Goal: Task Accomplishment & Management: Use online tool/utility

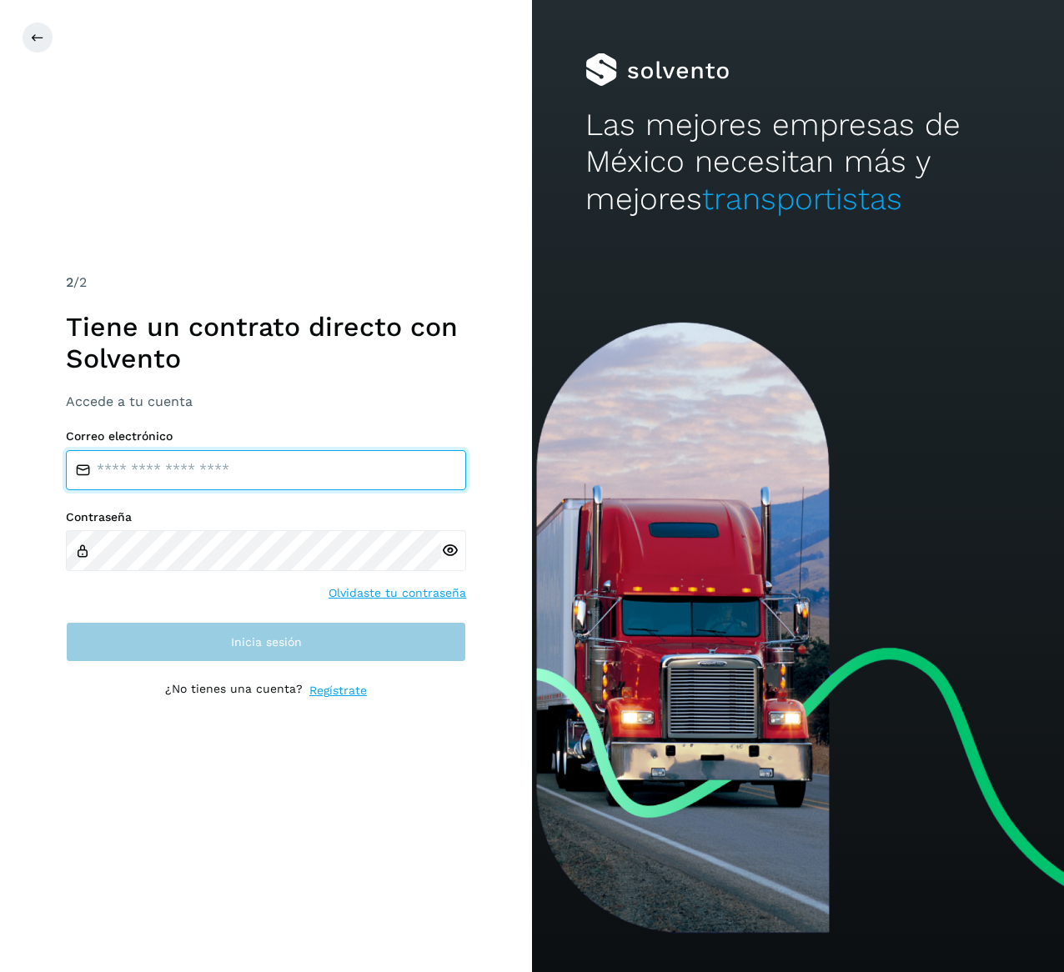
type input "**********"
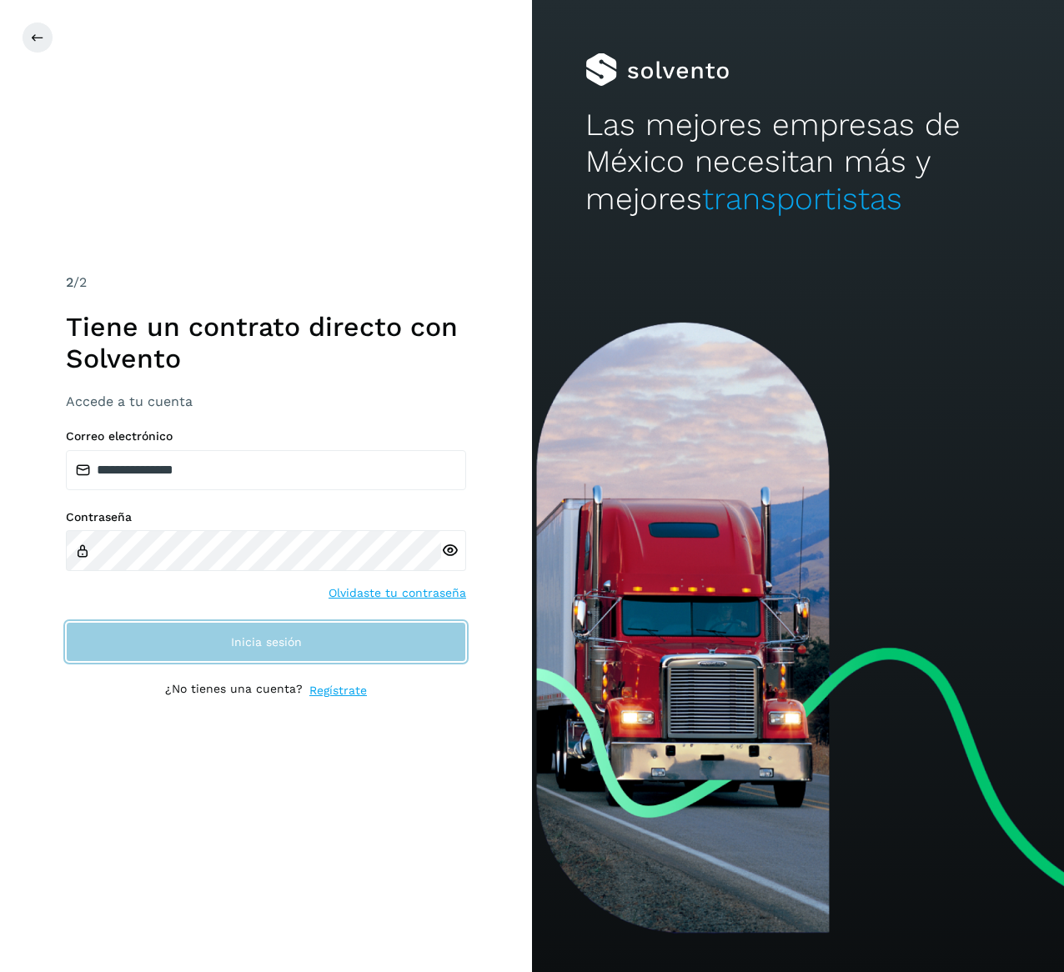
click at [247, 636] on span "Inicia sesión" at bounding box center [266, 642] width 71 height 12
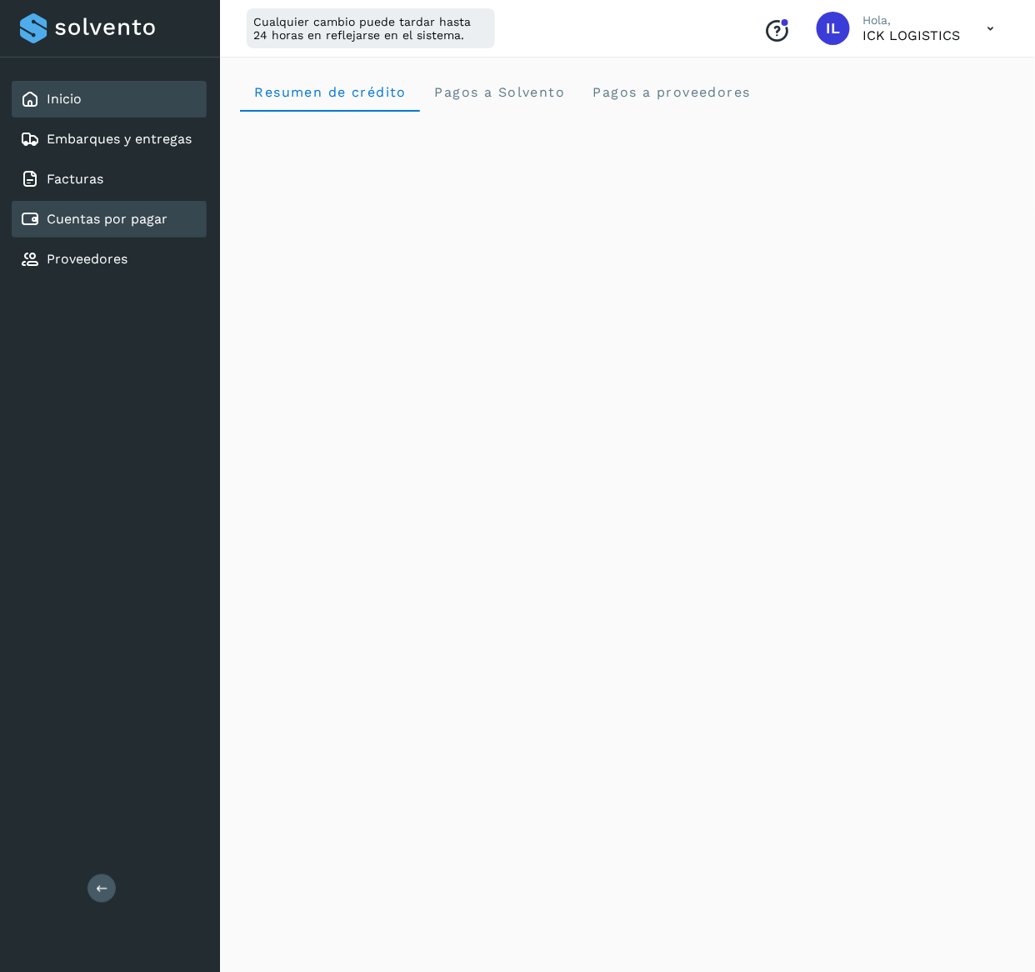
click at [141, 203] on div "Cuentas por pagar" at bounding box center [109, 219] width 195 height 37
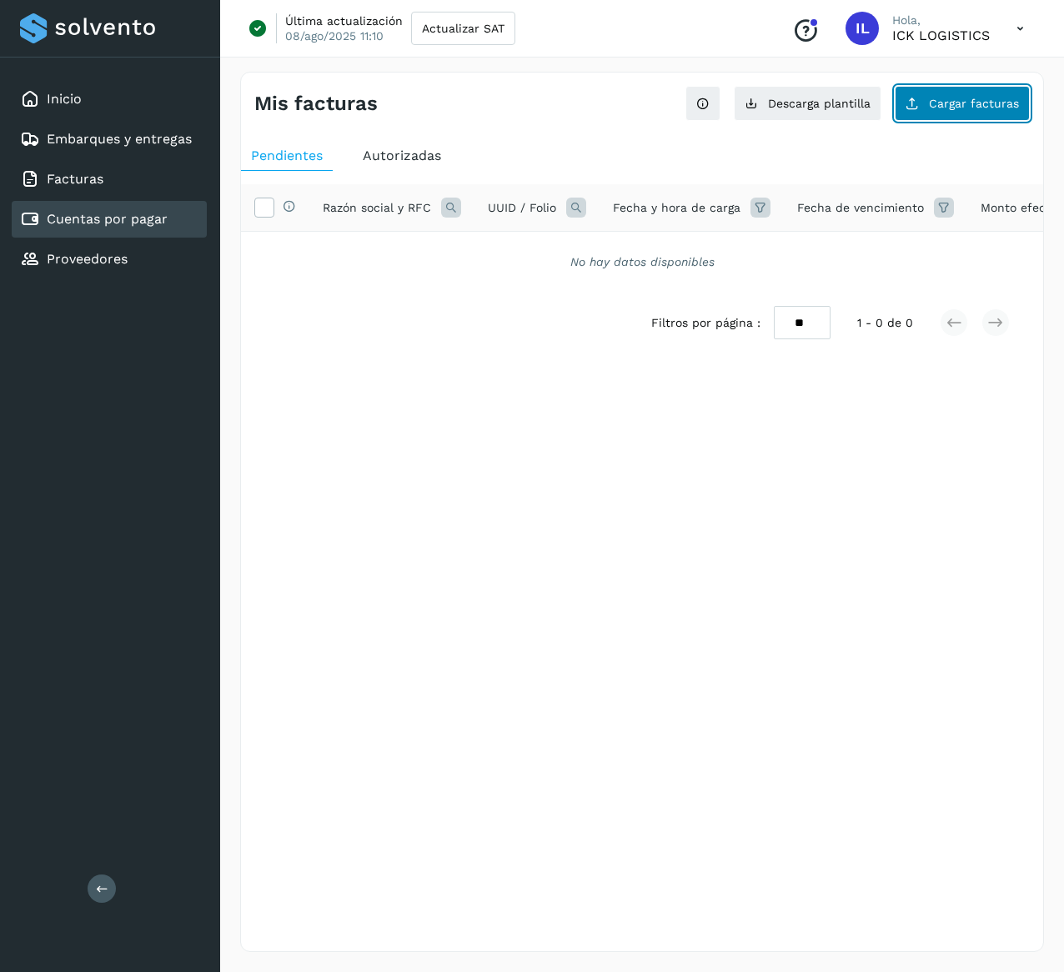
click at [939, 108] on span "Cargar facturas" at bounding box center [974, 104] width 90 height 12
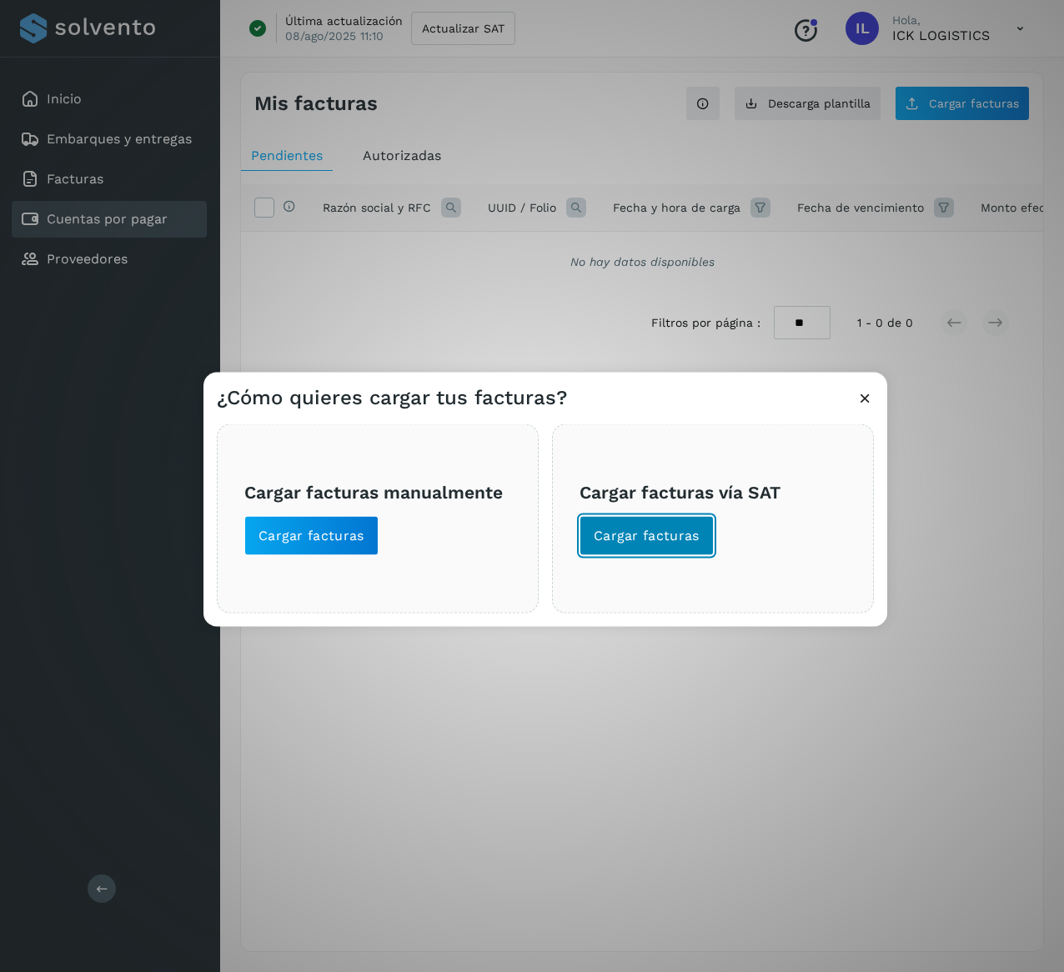
click at [642, 540] on span "Cargar facturas" at bounding box center [647, 536] width 106 height 18
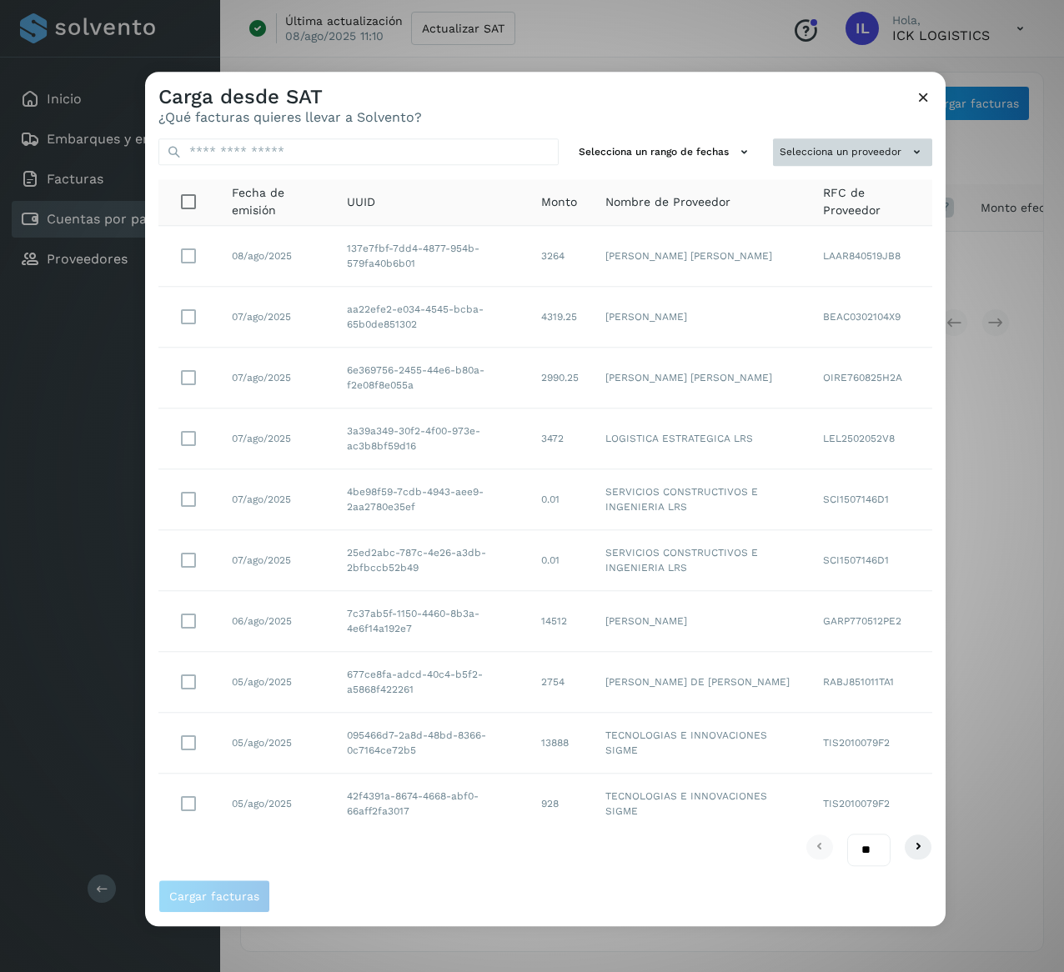
click at [818, 148] on button "Selecciona un proveedor" at bounding box center [852, 152] width 159 height 28
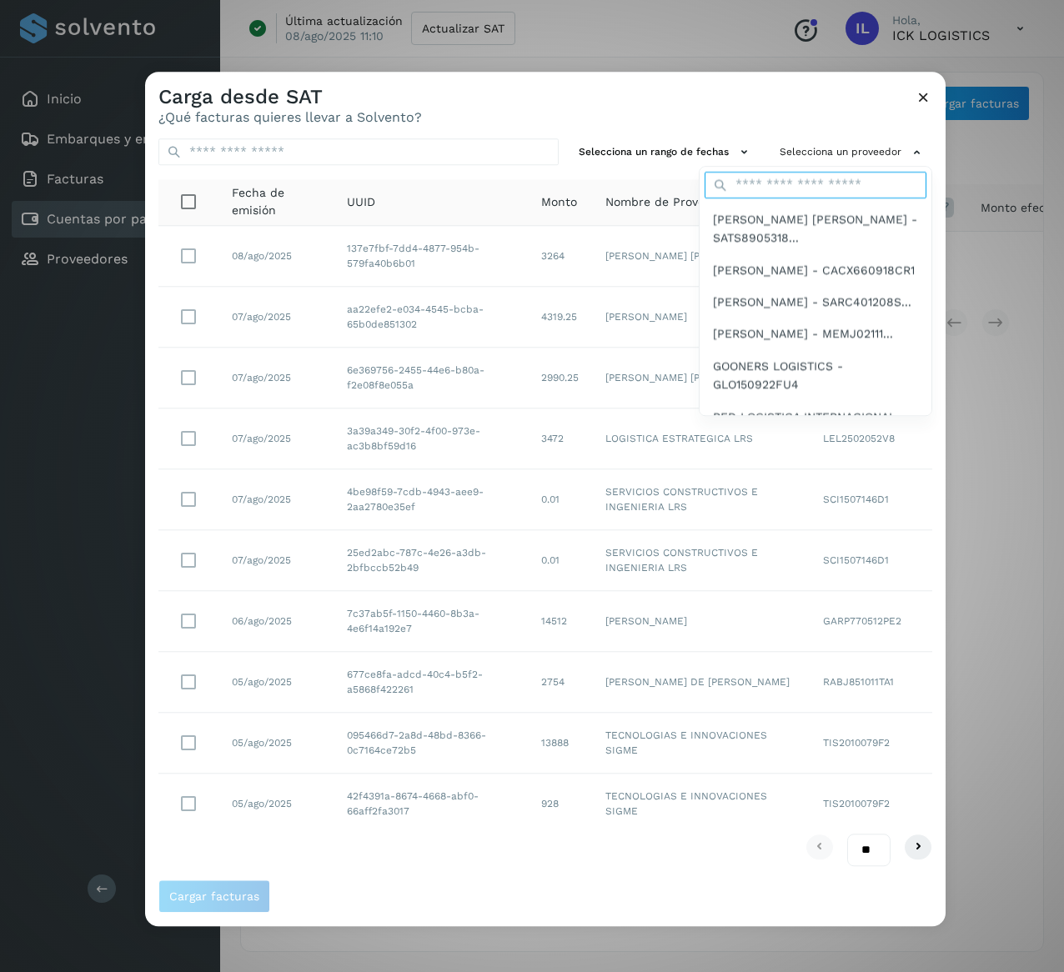
click at [800, 173] on input "text" at bounding box center [815, 185] width 222 height 27
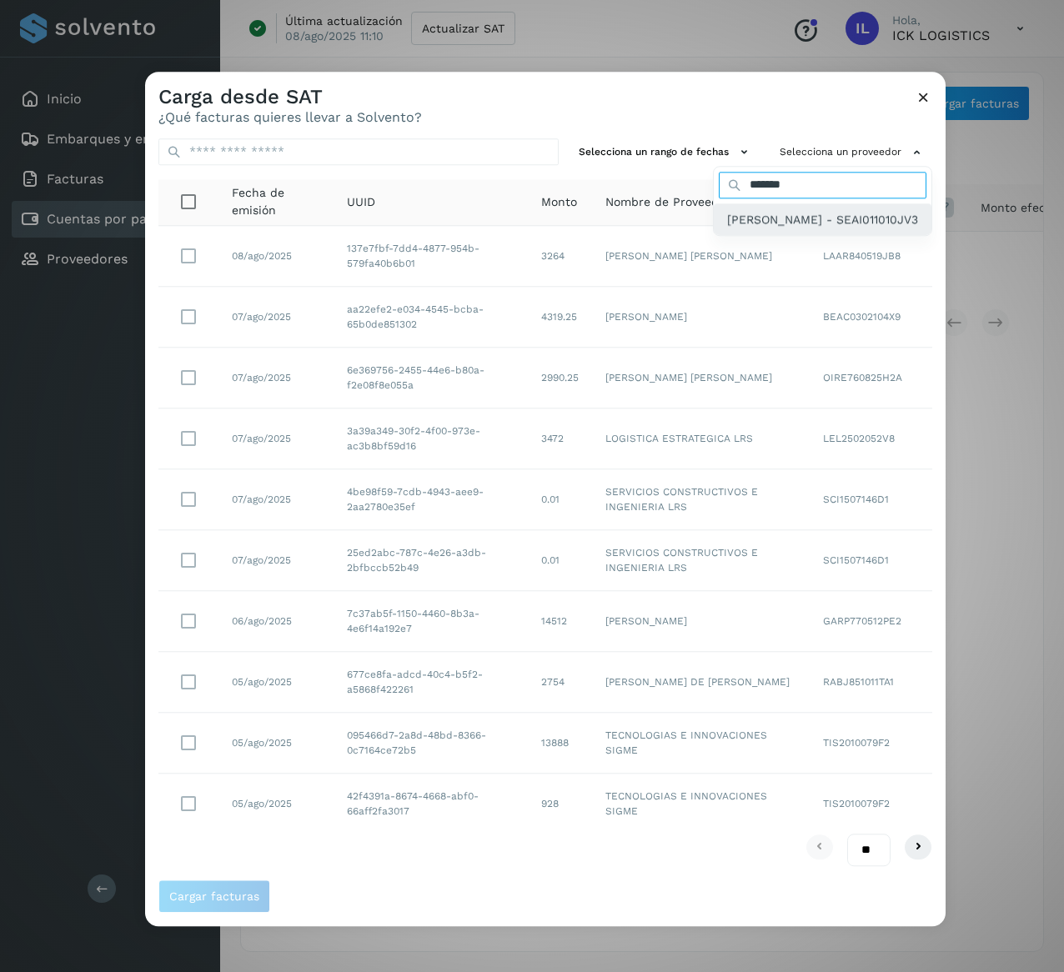
type input "*******"
click at [805, 215] on span "[PERSON_NAME] - SEAI011010JV3" at bounding box center [822, 219] width 191 height 18
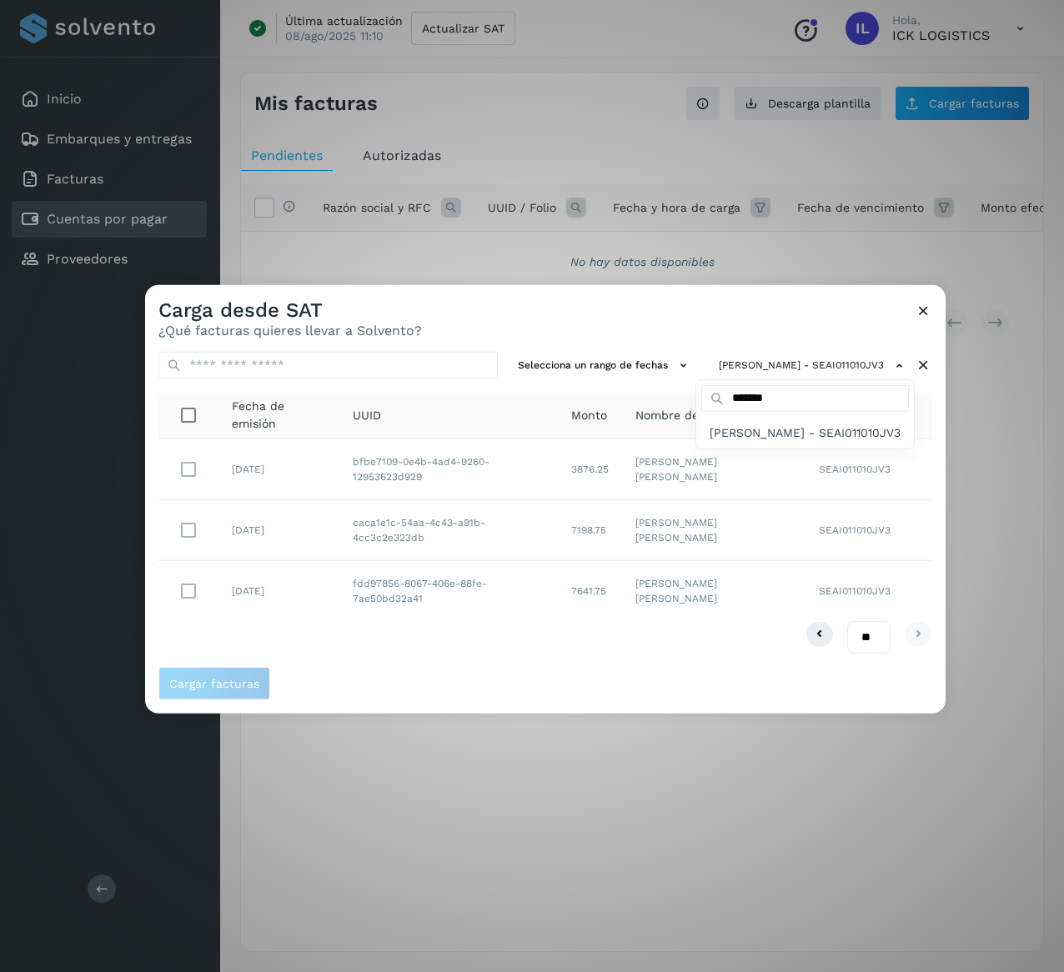
click at [542, 679] on div at bounding box center [677, 771] width 1064 height 972
click at [928, 308] on icon at bounding box center [923, 311] width 18 height 18
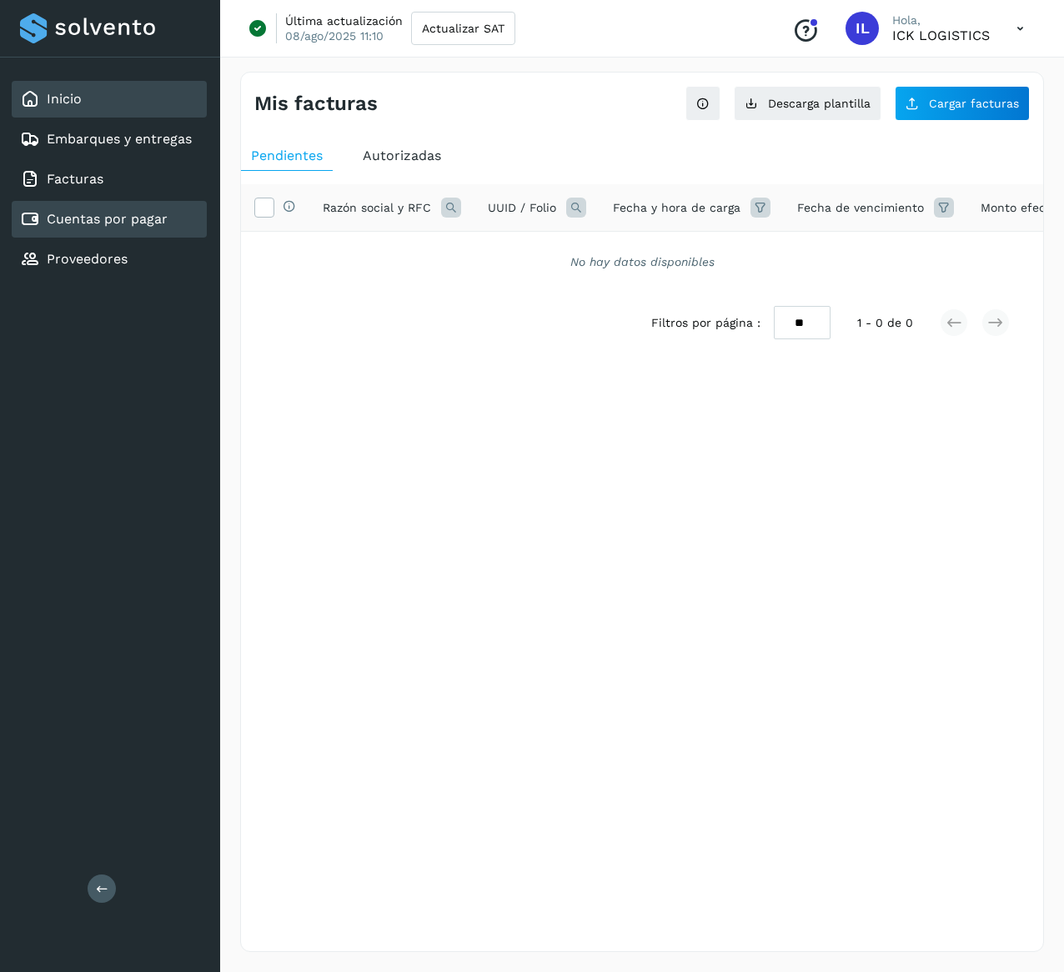
click at [127, 90] on div "Inicio" at bounding box center [109, 99] width 195 height 37
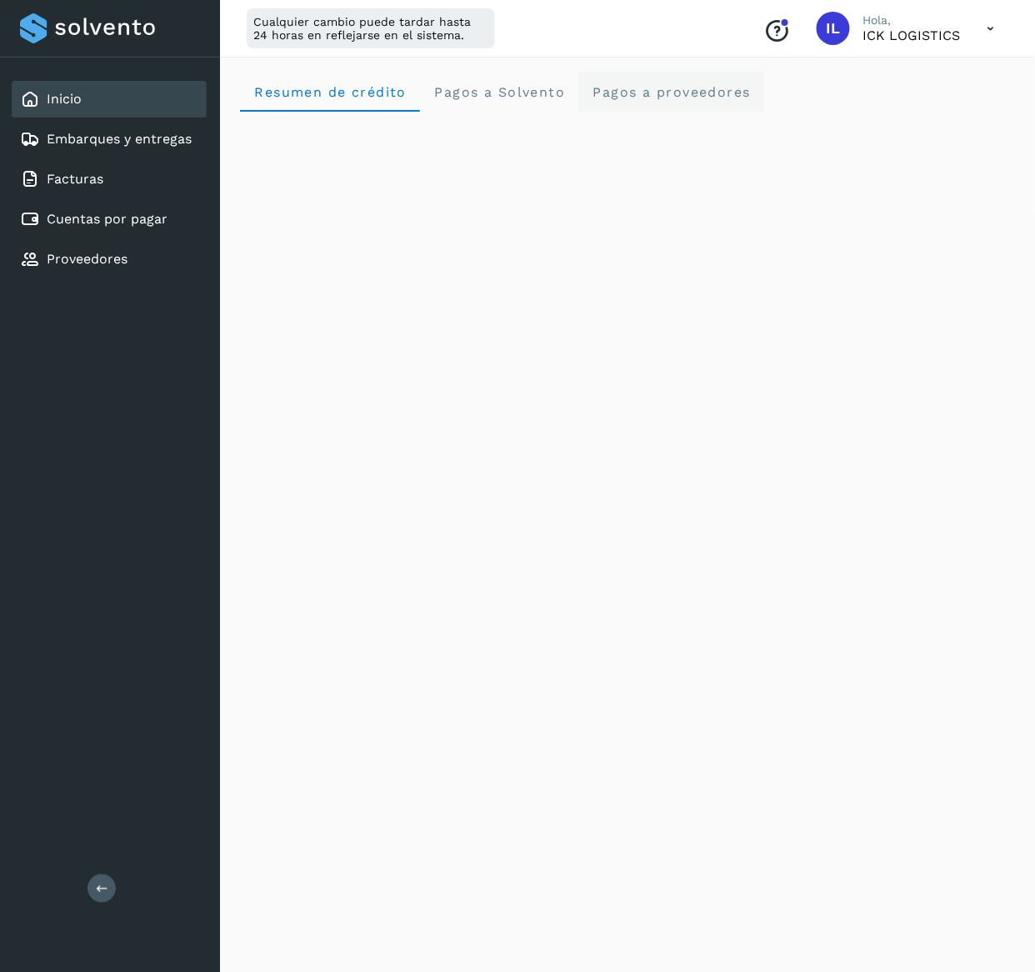
click at [677, 75] on proveedores "Pagos a proveedores" at bounding box center [672, 92] width 186 height 40
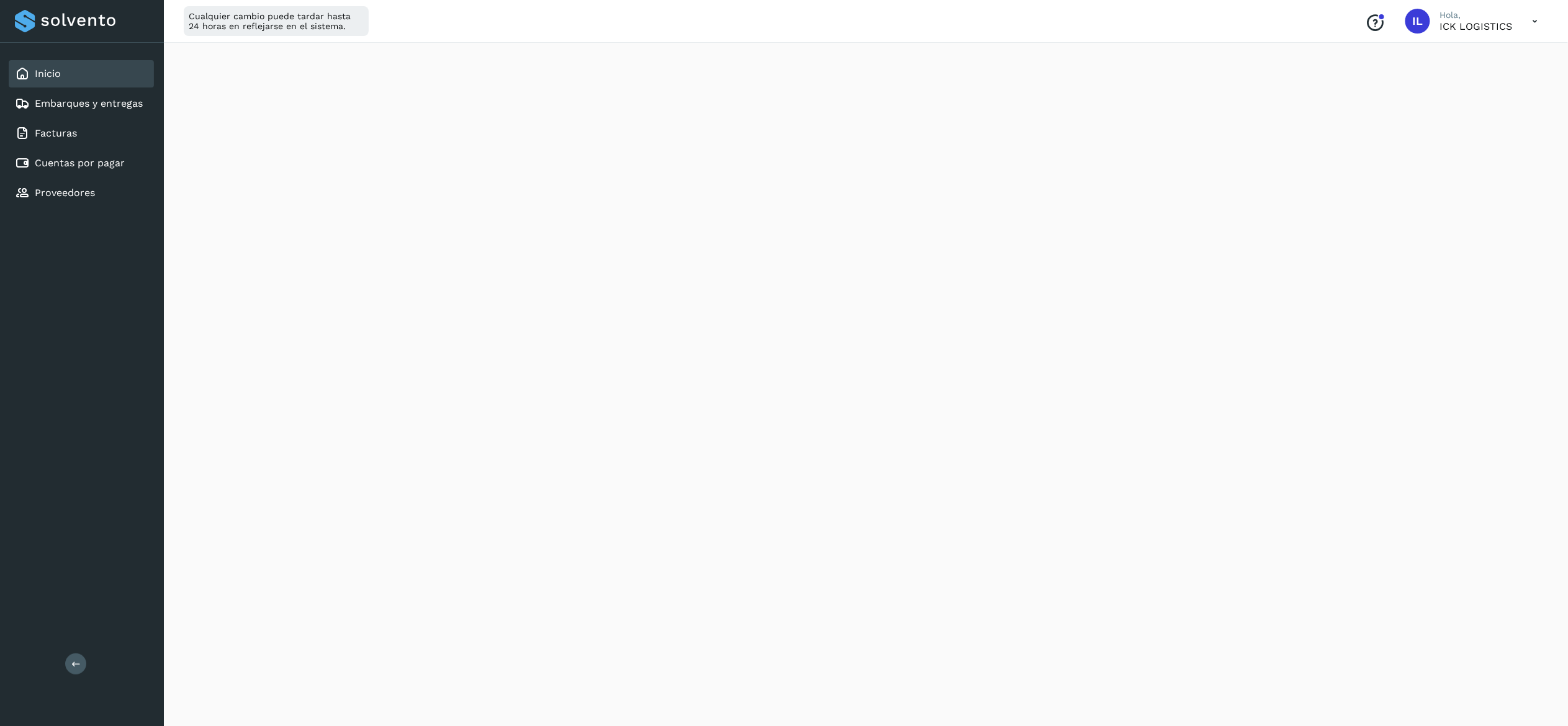
scroll to position [372, 0]
